Goal: Task Accomplishment & Management: Manage account settings

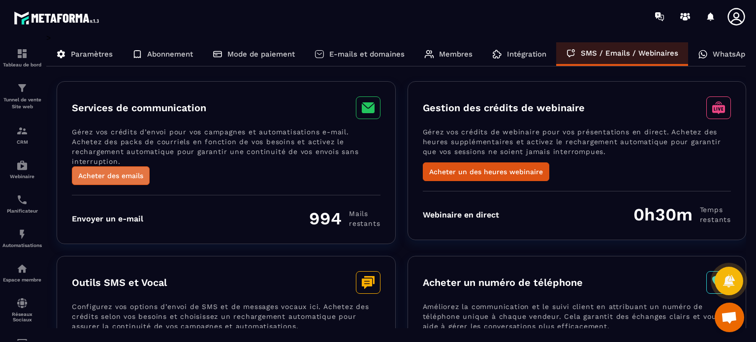
click at [129, 171] on button "Acheter des emails" at bounding box center [111, 175] width 78 height 19
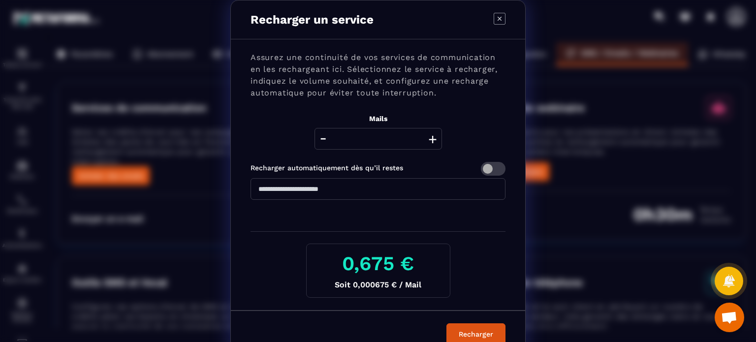
click at [286, 107] on div "Assurez une continuité de vos services de communication en les rechargeant ici.…" at bounding box center [378, 174] width 294 height 271
click at [430, 140] on button "+" at bounding box center [433, 139] width 14 height 22
click at [496, 15] on icon "Modal window" at bounding box center [500, 19] width 12 height 12
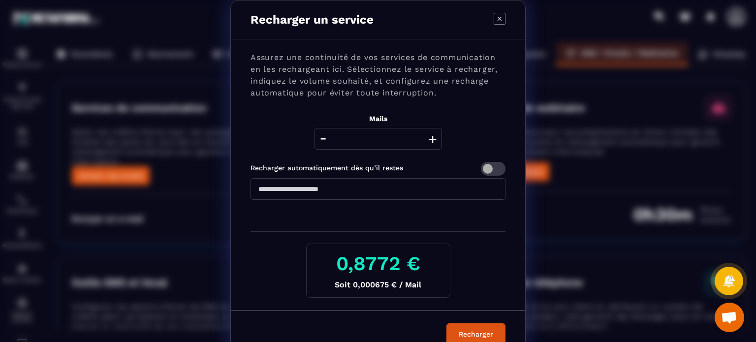
type input "****"
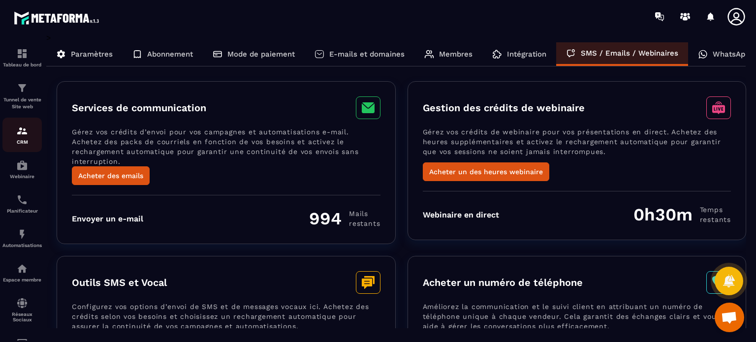
click at [23, 131] on img at bounding box center [22, 131] width 12 height 12
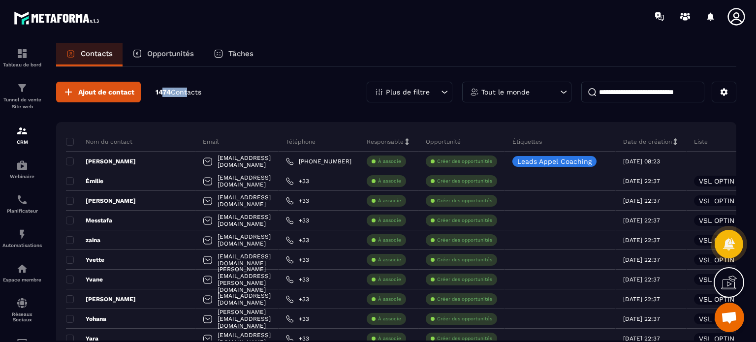
drag, startPoint x: 188, startPoint y: 90, endPoint x: 161, endPoint y: 91, distance: 27.1
click at [161, 91] on p "1474 Contacts" at bounding box center [179, 92] width 46 height 9
click at [717, 91] on button at bounding box center [724, 92] width 25 height 21
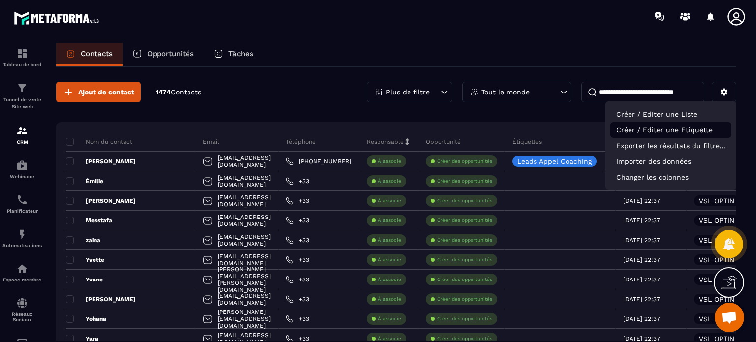
click at [668, 130] on p "Créer / Editer une Etiquette" at bounding box center [670, 130] width 121 height 16
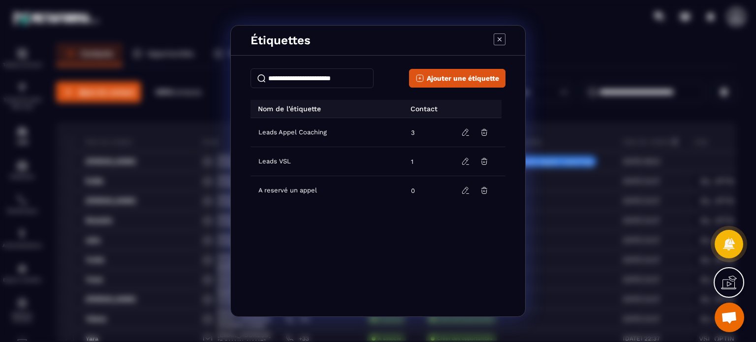
click at [497, 38] on icon "Modal window" at bounding box center [500, 39] width 12 height 12
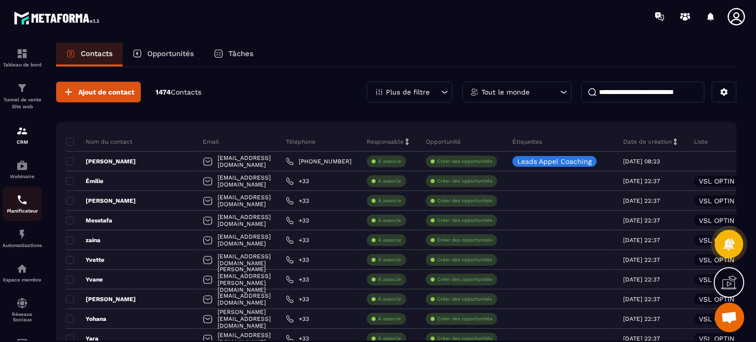
click at [21, 217] on link "Planificateur" at bounding box center [21, 204] width 39 height 34
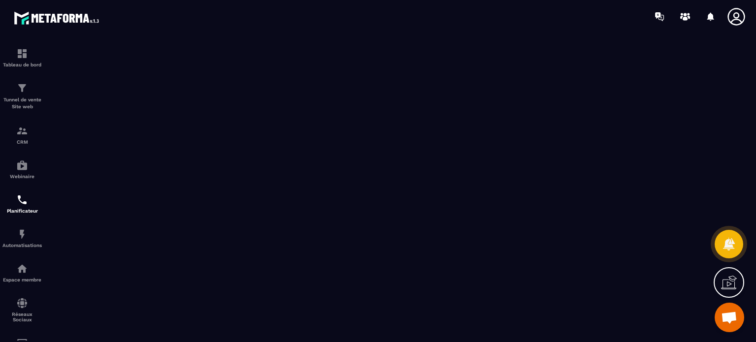
click at [728, 19] on icon at bounding box center [737, 17] width 20 height 20
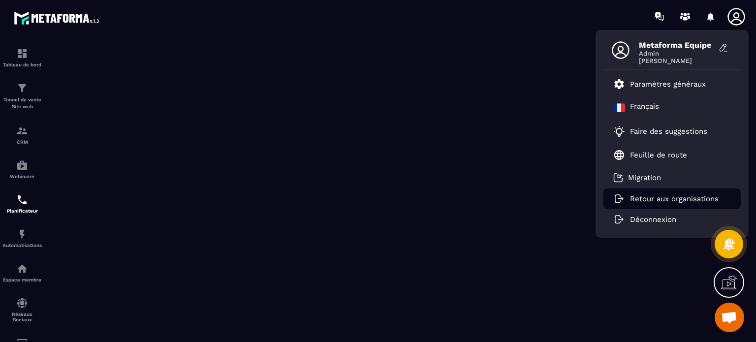
click at [642, 198] on p "Retour aux organisations" at bounding box center [674, 198] width 89 height 9
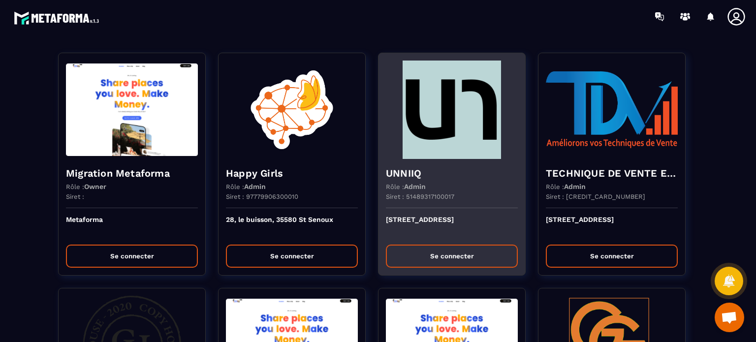
scroll to position [1384, 0]
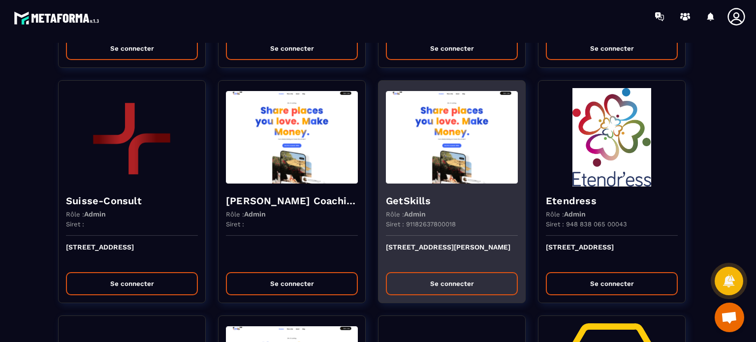
click at [421, 258] on p "[STREET_ADDRESS][PERSON_NAME]" at bounding box center [452, 254] width 132 height 22
